Goal: Task Accomplishment & Management: Complete application form

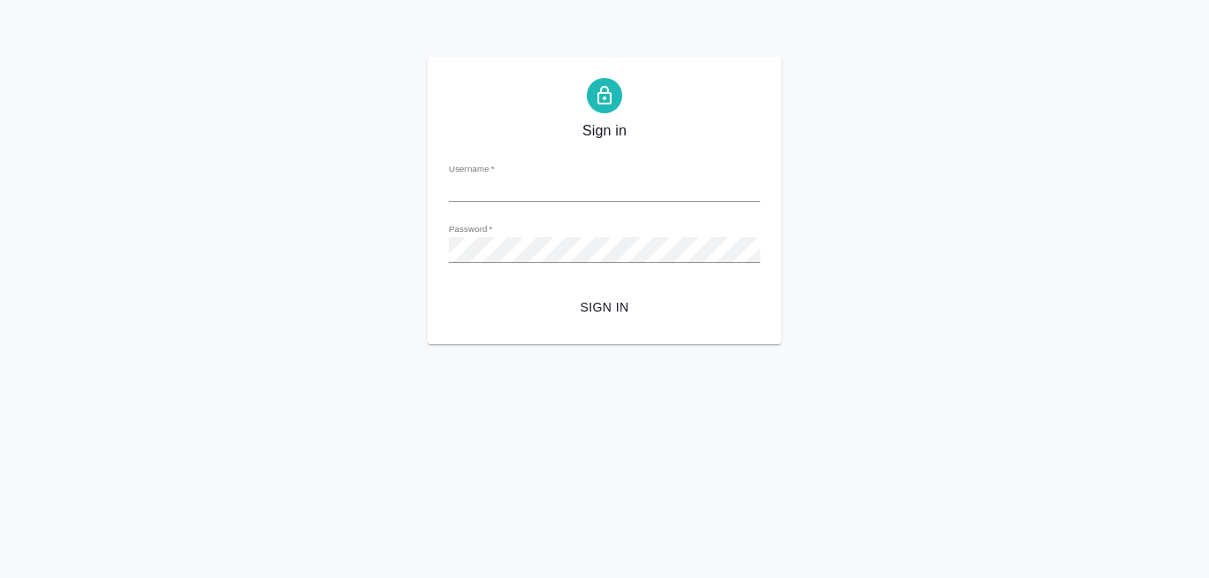
type input "[PERSON_NAME][EMAIL_ADDRESS][DOMAIN_NAME]"
click at [592, 309] on span "Sign in" at bounding box center [604, 307] width 283 height 22
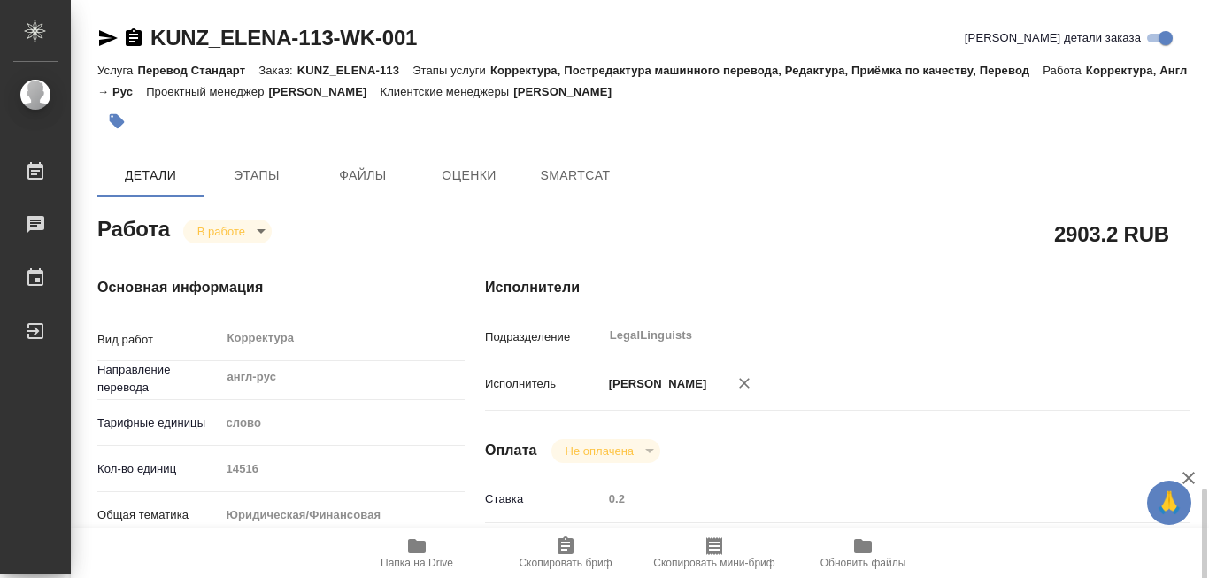
type textarea "x"
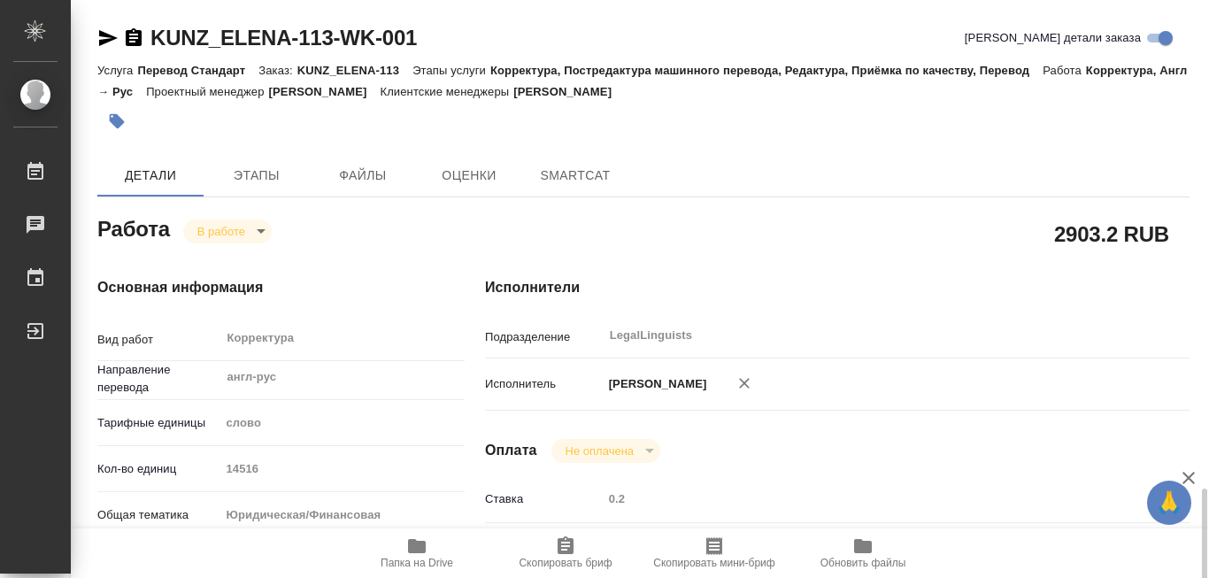
type textarea "x"
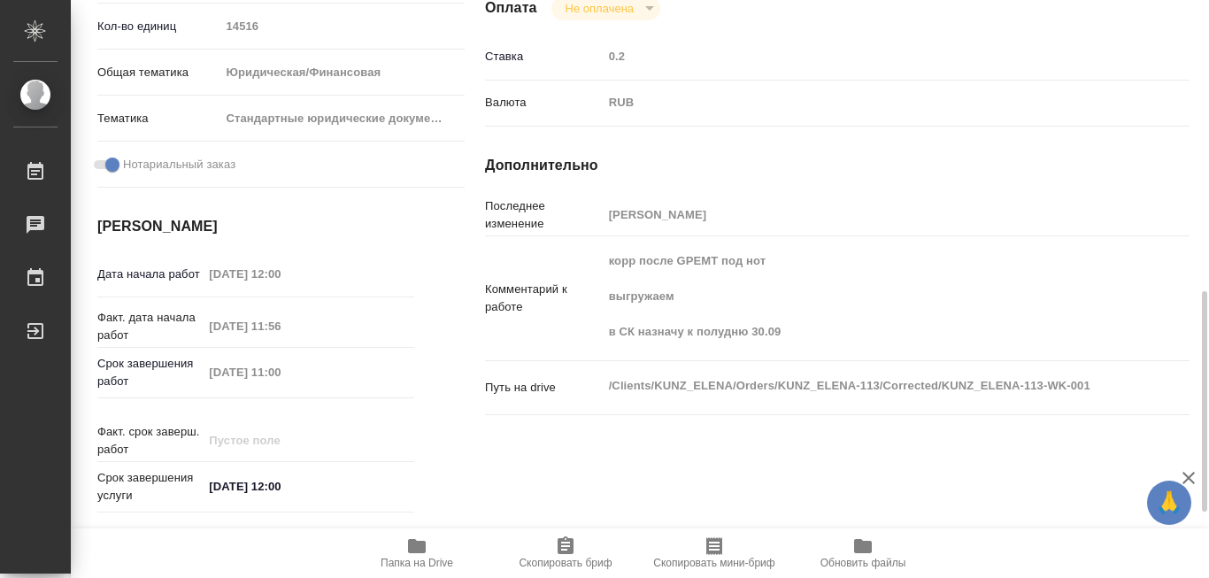
scroll to position [531, 0]
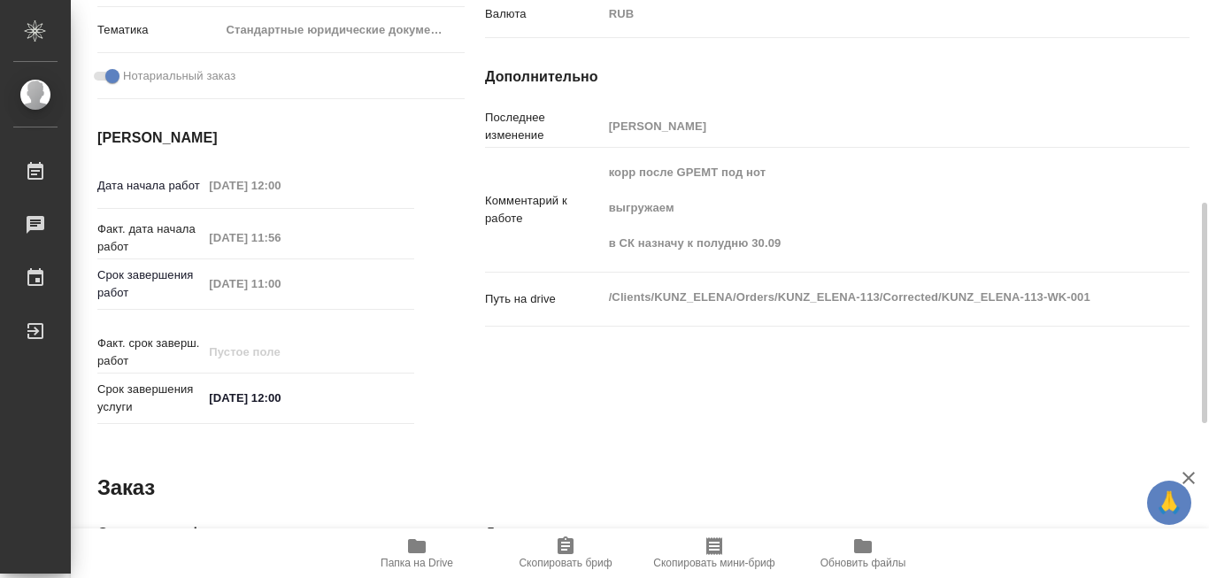
type textarea "x"
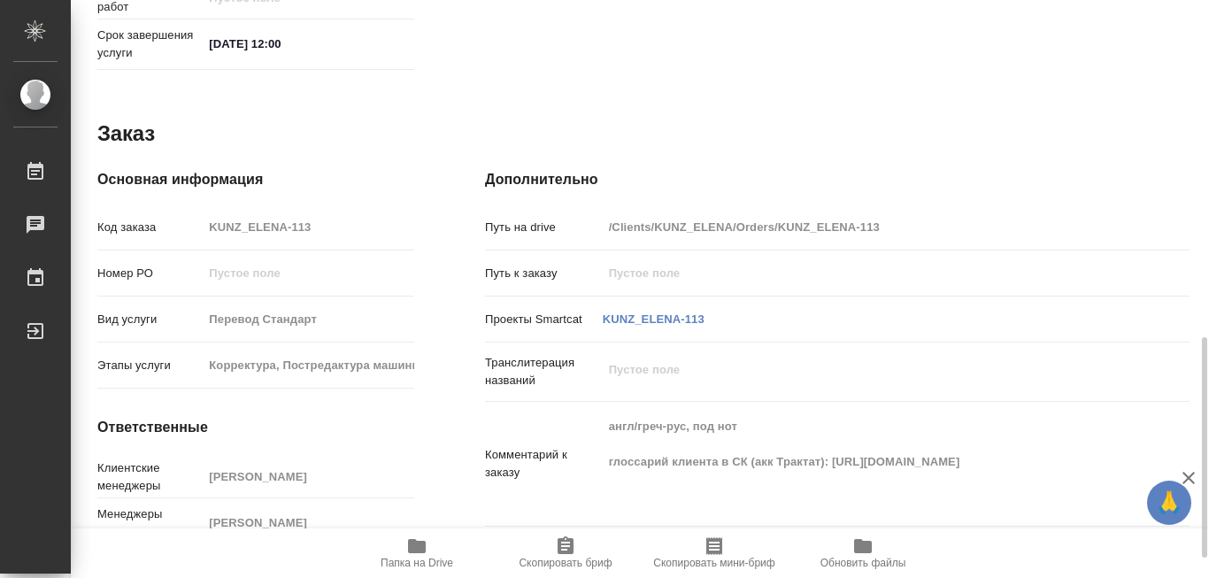
type textarea "x"
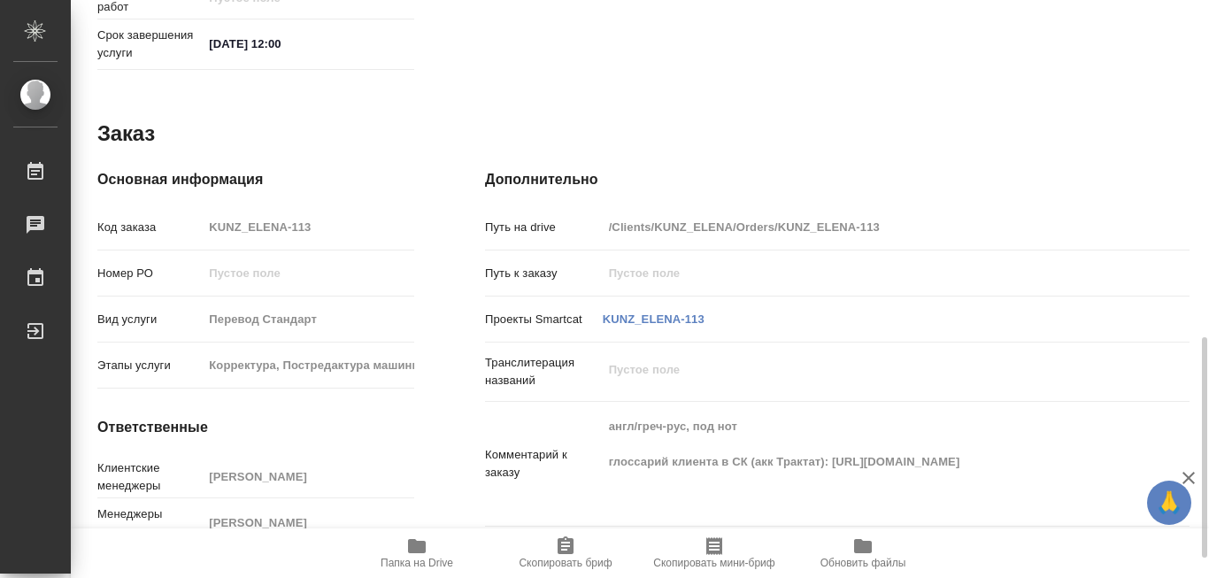
scroll to position [936, 0]
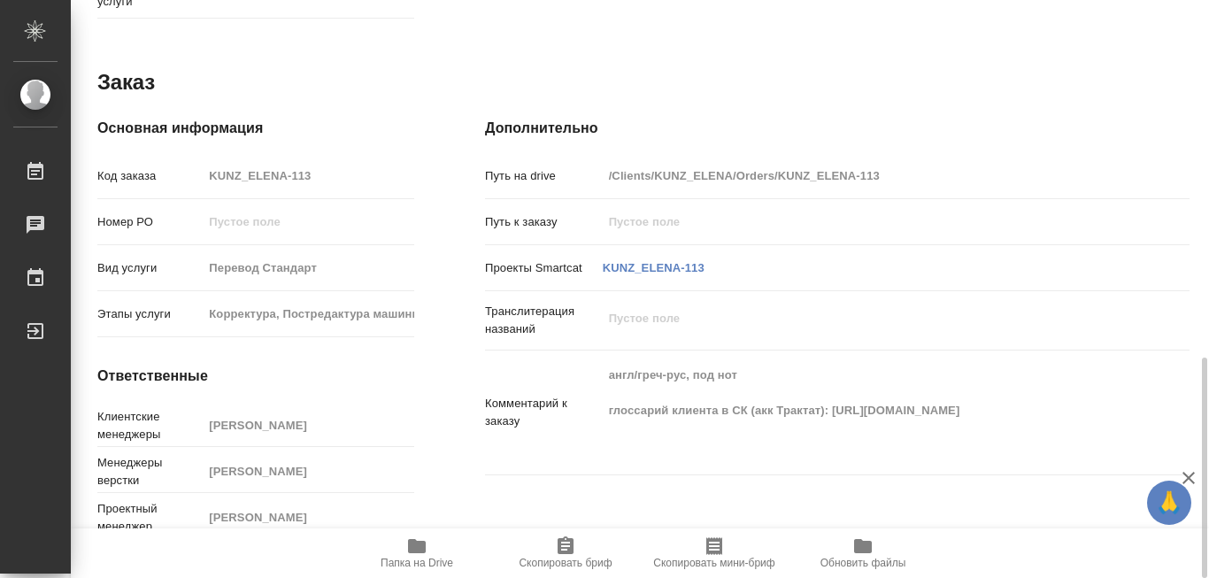
drag, startPoint x: 833, startPoint y: 401, endPoint x: 839, endPoint y: 419, distance: 19.6
click at [839, 419] on textarea "англ/греч-рус, под нот глоссарий клиента в СК (акк Трактат): [URL][DOMAIN_NAME]" at bounding box center [867, 410] width 528 height 101
click at [817, 427] on textarea "англ/греч-рус, под нот глоссарий клиента в СК (акк Трактат): [URL][DOMAIN_NAME]" at bounding box center [867, 410] width 528 height 101
click at [428, 82] on div "Основная информация Код заказа KUNZ_ELENA-113 Номер РО Вид услуги Перевод Станд…" at bounding box center [256, 331] width 388 height 499
